Goal: Navigation & Orientation: Find specific page/section

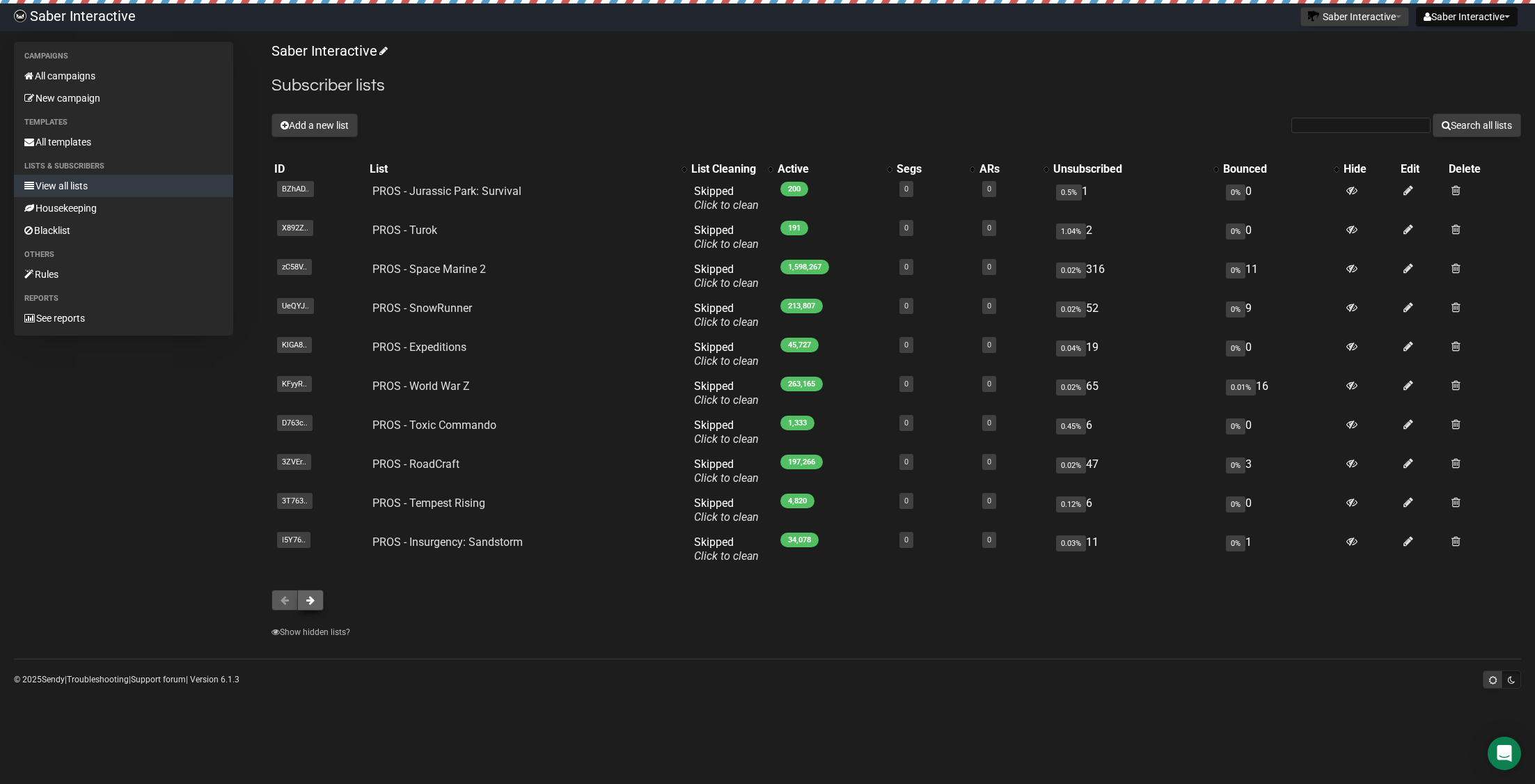
click at [321, 601] on button at bounding box center [310, 600] width 26 height 21
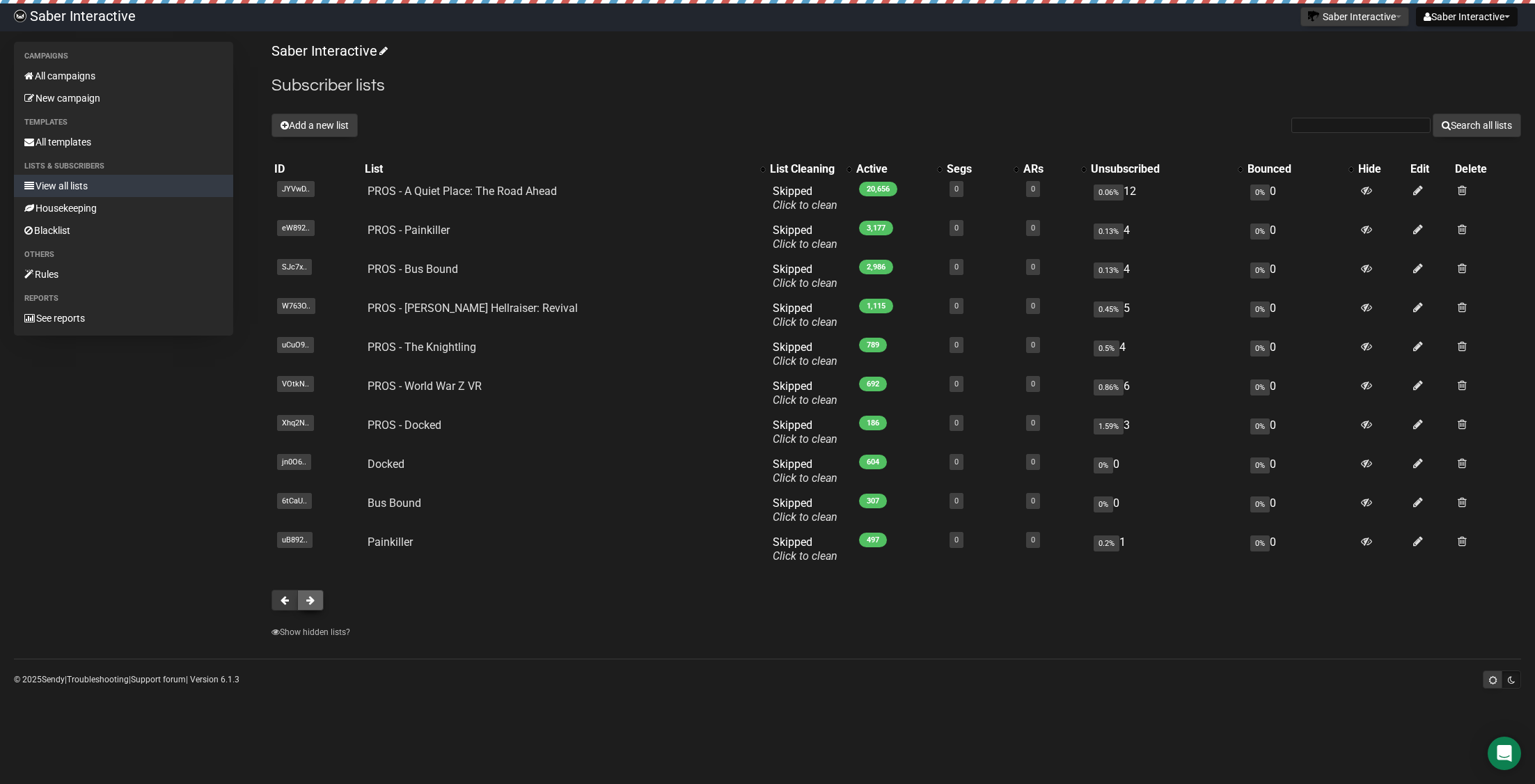
click at [319, 603] on button at bounding box center [310, 600] width 26 height 21
